Goal: Transaction & Acquisition: Purchase product/service

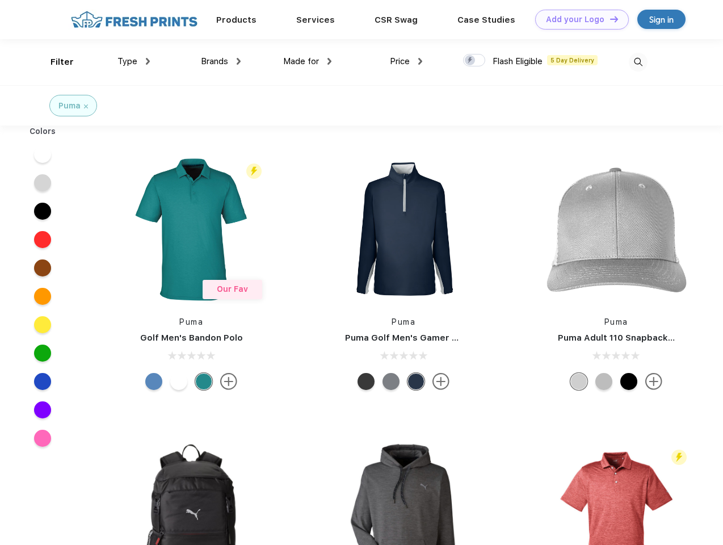
click at [578, 19] on link "Add your Logo Design Tool" at bounding box center [582, 20] width 94 height 20
click at [0, 0] on div "Design Tool" at bounding box center [0, 0] width 0 height 0
click at [609, 19] on link "Add your Logo Design Tool" at bounding box center [582, 20] width 94 height 20
click at [54, 62] on div "Filter" at bounding box center [62, 62] width 23 height 13
click at [134, 61] on span "Type" at bounding box center [127, 61] width 20 height 10
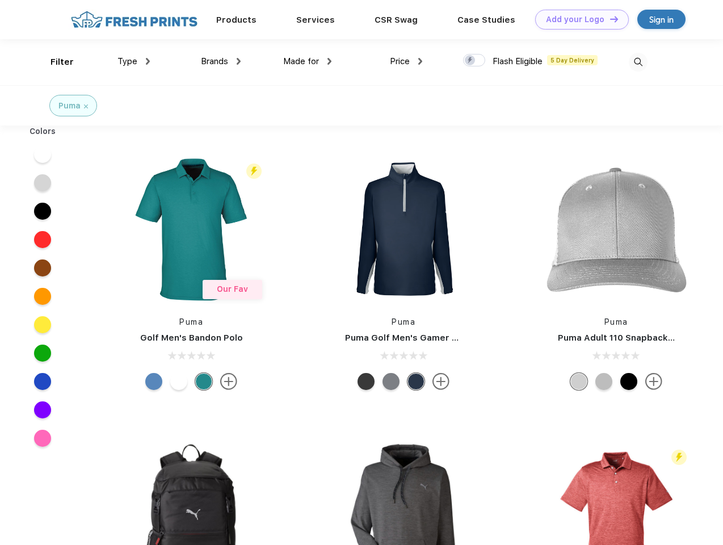
click at [221, 61] on span "Brands" at bounding box center [214, 61] width 27 height 10
click at [308, 61] on span "Made for" at bounding box center [301, 61] width 36 height 10
click at [406, 61] on span "Price" at bounding box center [400, 61] width 20 height 10
click at [474, 61] on div at bounding box center [474, 60] width 22 height 12
click at [470, 61] on input "checkbox" at bounding box center [466, 56] width 7 height 7
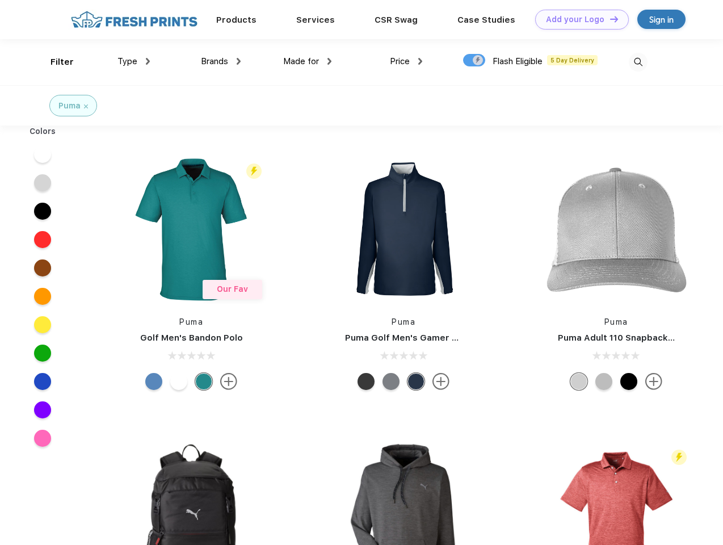
click at [638, 62] on img at bounding box center [638, 62] width 19 height 19
